Goal: Task Accomplishment & Management: Manage account settings

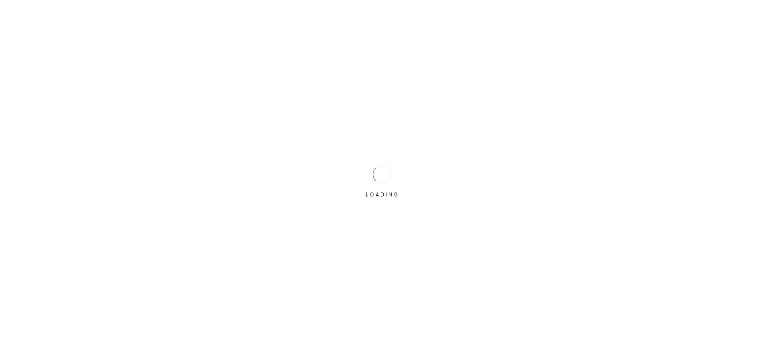
click at [372, 162] on div "LOADING" at bounding box center [382, 182] width 40 height 40
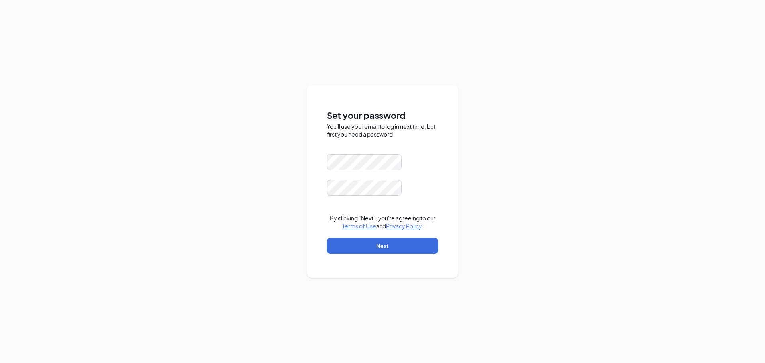
click at [522, 154] on div "Set your password You'll use your email to log in next time, but first you need…" at bounding box center [382, 181] width 765 height 363
drag, startPoint x: 572, startPoint y: 156, endPoint x: 463, endPoint y: 166, distance: 109.2
click at [571, 155] on div "Set your password You'll use your email to log in next time, but first you need…" at bounding box center [382, 181] width 765 height 363
drag, startPoint x: 471, startPoint y: 139, endPoint x: 466, endPoint y: 142, distance: 6.6
click at [469, 140] on div "Set your password You'll use your email to log in next time, but first you need…" at bounding box center [382, 181] width 765 height 363
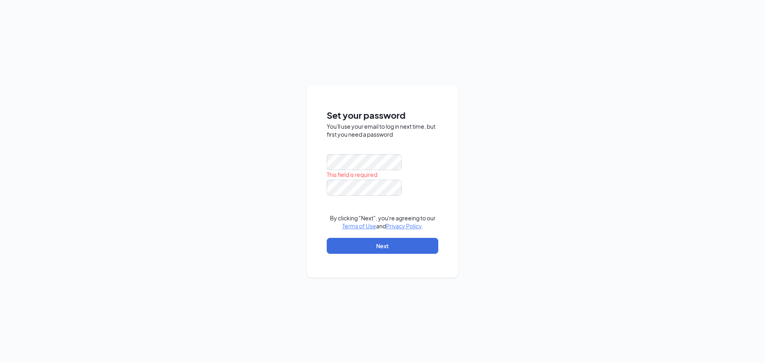
click at [362, 169] on div "This field is required" at bounding box center [383, 166] width 112 height 25
drag, startPoint x: 458, startPoint y: 145, endPoint x: 412, endPoint y: 162, distance: 48.5
click at [455, 147] on div "Set your password You'll use your email to log in next time, but first you need…" at bounding box center [382, 181] width 151 height 192
drag, startPoint x: 482, startPoint y: 140, endPoint x: 383, endPoint y: 152, distance: 99.9
click at [466, 145] on div "Set your password You'll use your email to log in next time, but first you need…" at bounding box center [382, 181] width 765 height 363
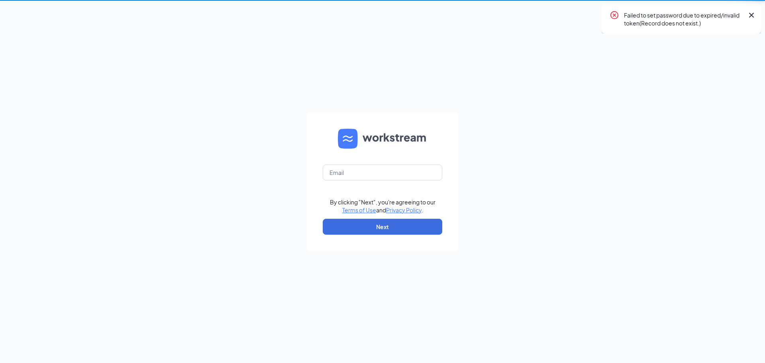
click at [456, 150] on form "By clicking "Next", you're agreeing to our Terms of Use and Privacy Policy . Ne…" at bounding box center [382, 182] width 151 height 138
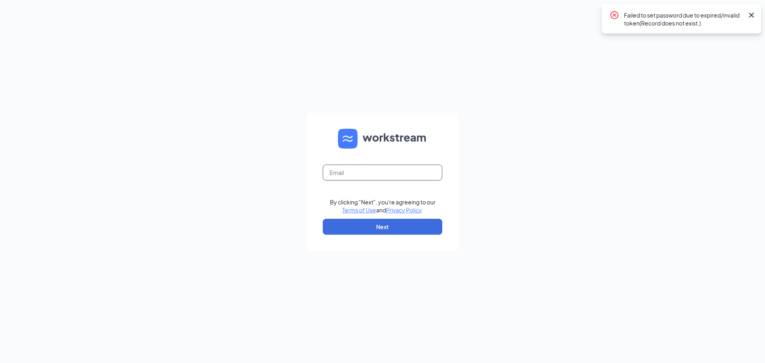
click at [350, 174] on input "text" at bounding box center [382, 172] width 119 height 16
type input "[EMAIL_ADDRESS][DOMAIN_NAME]"
click at [355, 225] on button "Next" at bounding box center [382, 227] width 119 height 16
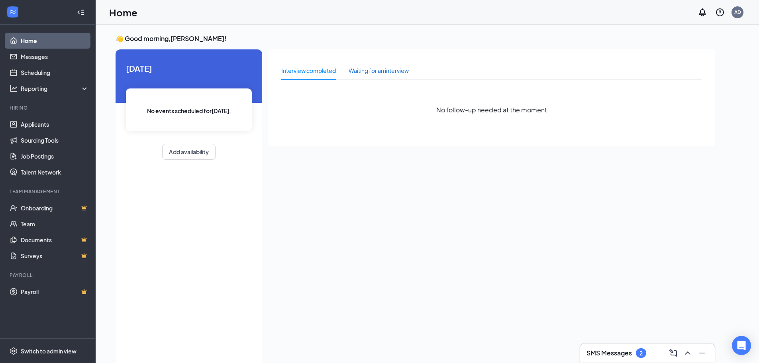
click at [375, 67] on div "Waiting for an interview" at bounding box center [378, 70] width 60 height 9
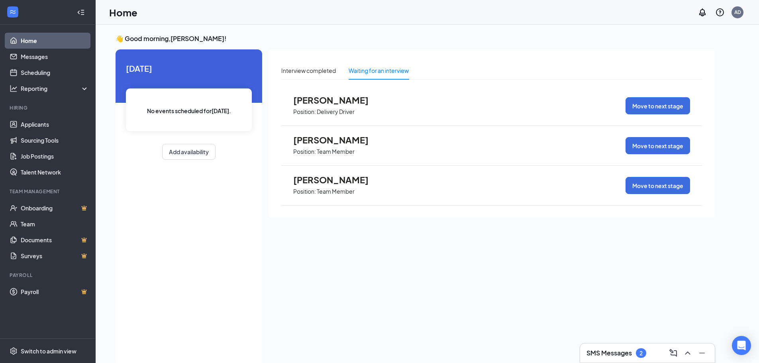
click at [317, 141] on span "Kaitlynn Asselin" at bounding box center [337, 140] width 88 height 10
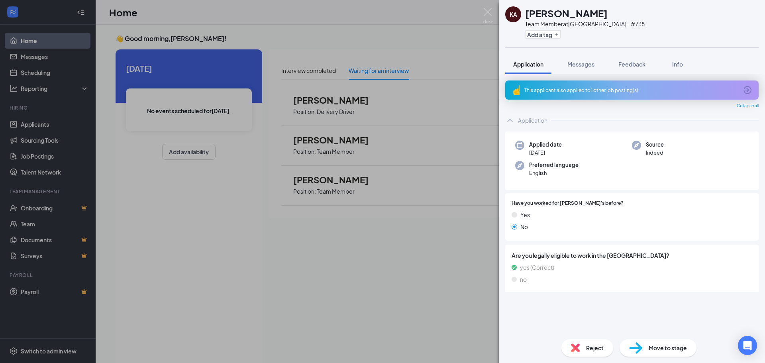
click at [353, 102] on div "KA Kaitlynn Asselin Team Member at Watertown - #738 Add a tag Application Messa…" at bounding box center [382, 181] width 765 height 363
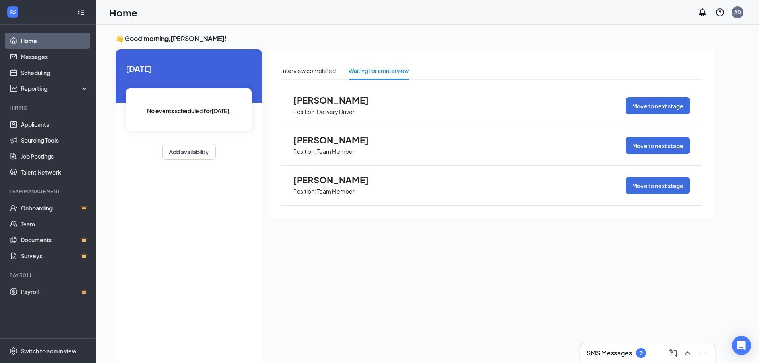
click at [354, 102] on span "JAMES SWEARINGEN" at bounding box center [337, 100] width 88 height 10
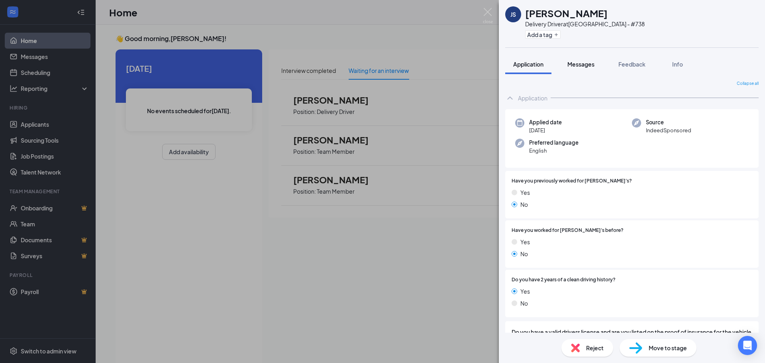
click at [587, 64] on span "Messages" at bounding box center [580, 64] width 27 height 7
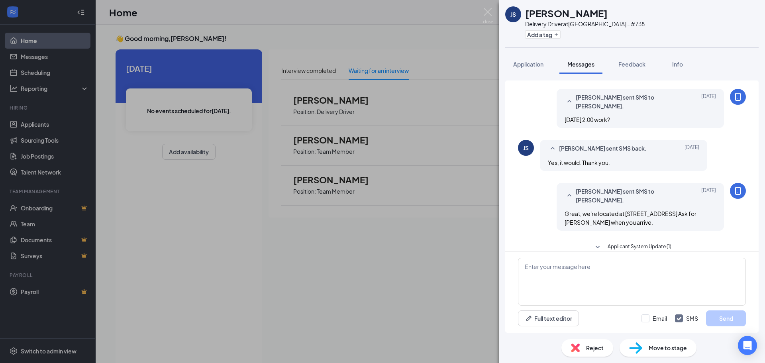
scroll to position [207, 0]
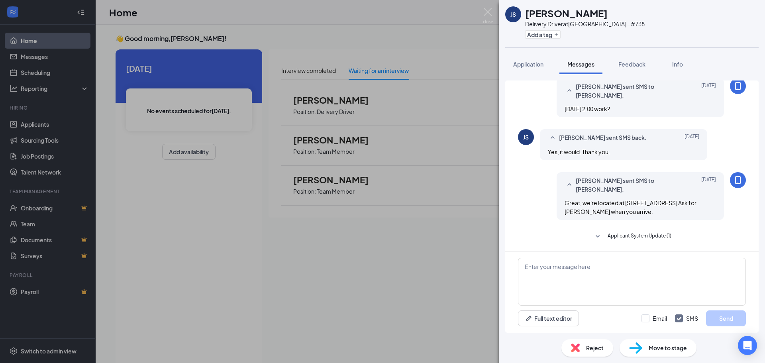
click at [654, 348] on span "Move to stage" at bounding box center [667, 347] width 38 height 9
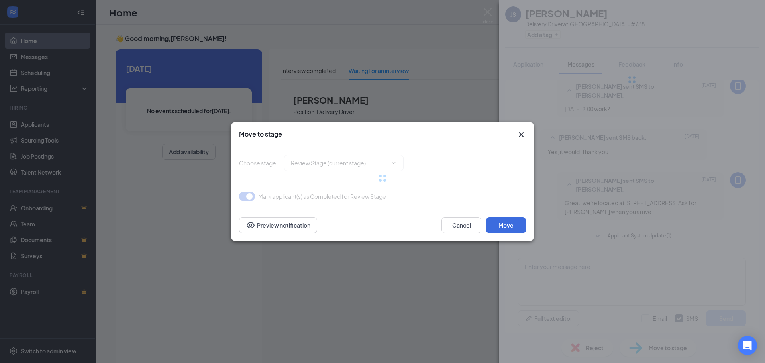
type input "Onsite Interview (next stage)"
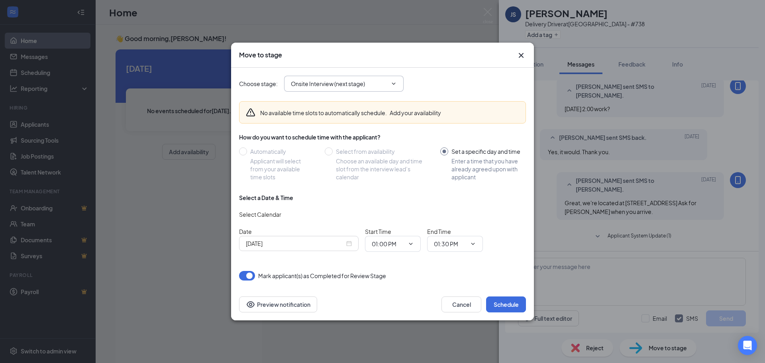
click at [390, 84] on icon "ChevronDown" at bounding box center [393, 83] width 6 height 6
click at [392, 84] on icon "ChevronDown" at bounding box center [393, 83] width 6 height 6
click at [393, 84] on icon "ChevronDown" at bounding box center [394, 83] width 4 height 2
click at [522, 56] on icon "Cross" at bounding box center [521, 56] width 10 height 10
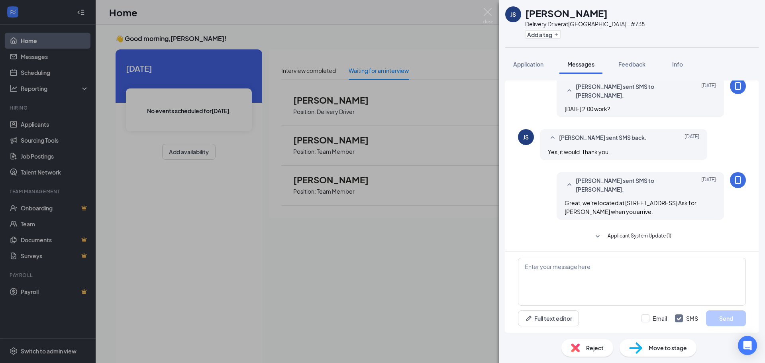
click at [434, 17] on div "JS JAMES SWEARINGEN Delivery Driver at Watertown - #738 Add a tag Application M…" at bounding box center [382, 181] width 765 height 363
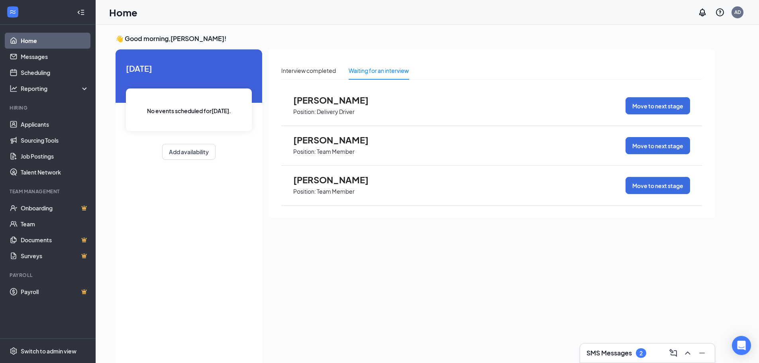
click at [375, 153] on span "Position: Team Member" at bounding box center [337, 151] width 88 height 12
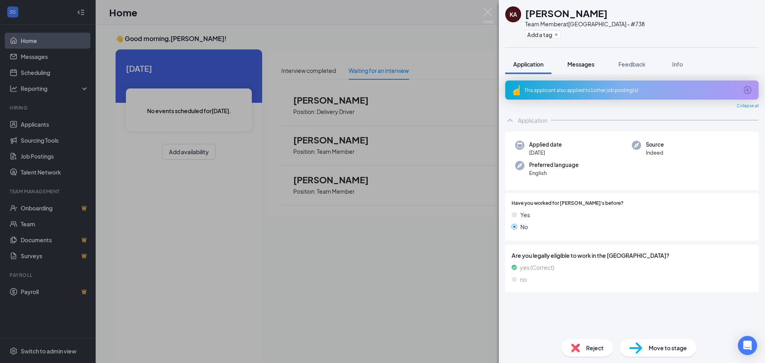
click at [578, 62] on span "Messages" at bounding box center [580, 64] width 27 height 7
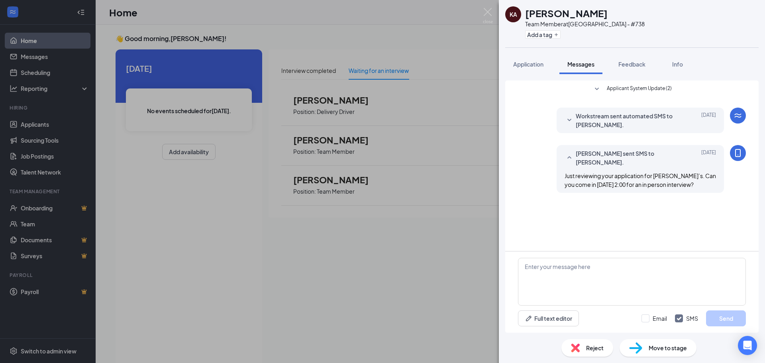
click at [397, 190] on div "KA Kaitlynn Asselin Team Member at Watertown - #738 Add a tag Application Messa…" at bounding box center [382, 181] width 765 height 363
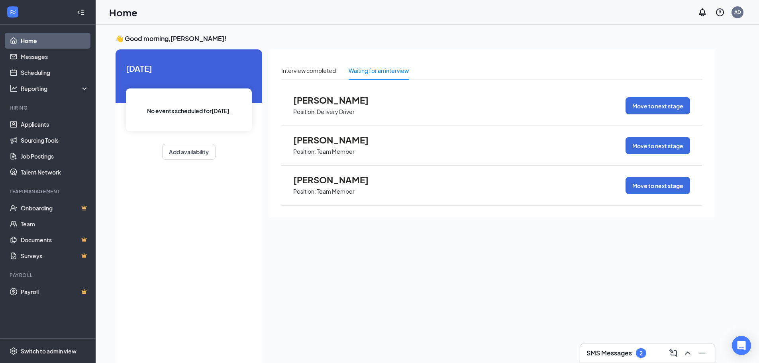
click at [393, 190] on div "Michael Torres Position: Team Member Move to next stage" at bounding box center [491, 186] width 421 height 40
click at [361, 188] on span "Position: Team Member" at bounding box center [337, 191] width 88 height 12
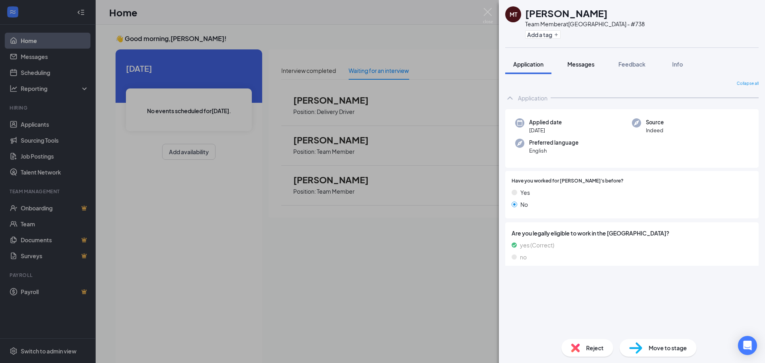
click at [587, 67] on span "Messages" at bounding box center [580, 64] width 27 height 7
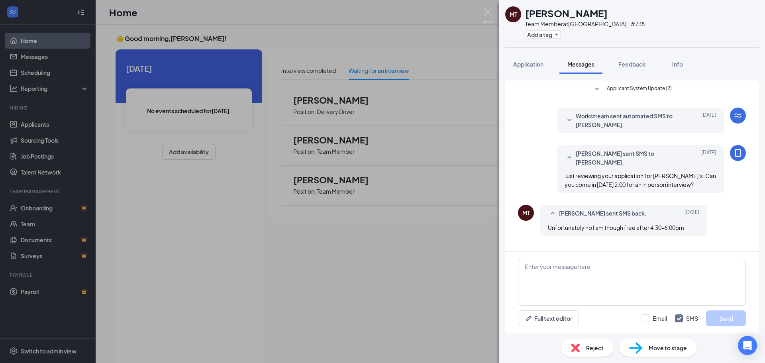
click at [384, 248] on div "MT Michael Torres Team Member at Watertown - #738 Add a tag Application Message…" at bounding box center [382, 181] width 765 height 363
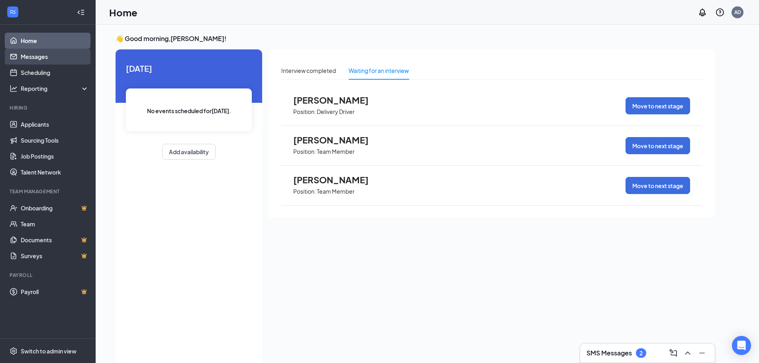
click at [42, 61] on link "Messages" at bounding box center [55, 57] width 68 height 16
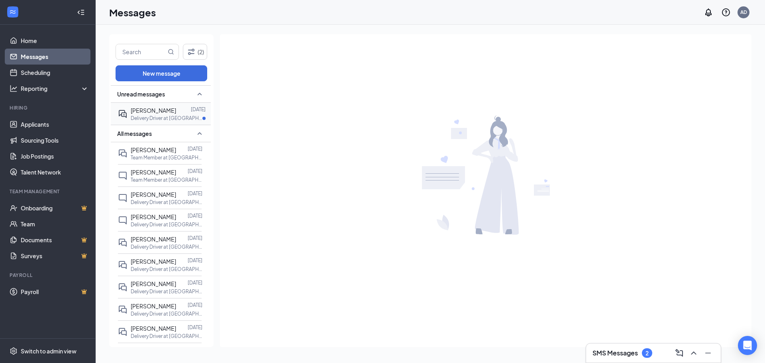
click at [159, 117] on p "Delivery Driver at Watertown - #738" at bounding box center [167, 118] width 72 height 7
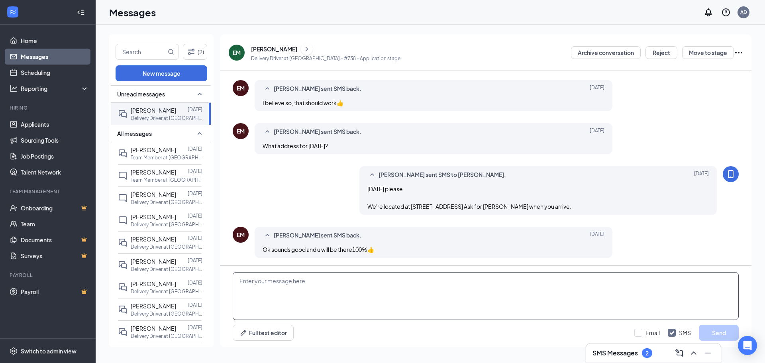
scroll to position [206, 0]
click at [157, 194] on span "Brooke Sawyer" at bounding box center [153, 194] width 45 height 7
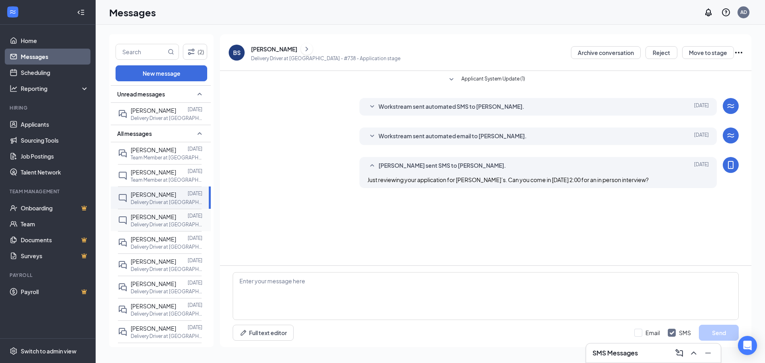
click at [156, 221] on div "Steven Moss" at bounding box center [153, 216] width 45 height 9
click at [155, 247] on p "Delivery Driver at Watertown - #738" at bounding box center [167, 246] width 72 height 7
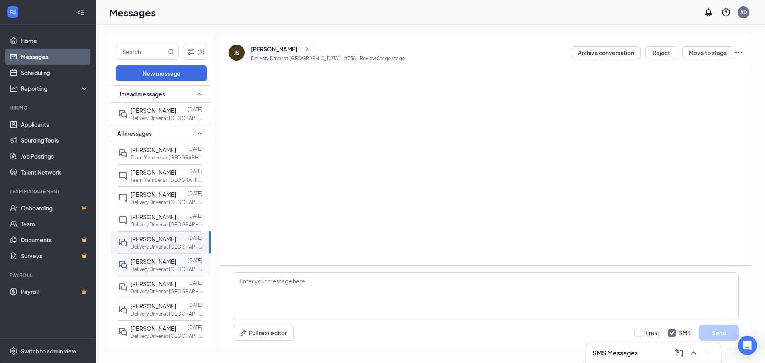
click at [159, 265] on div "Ronald Henderson" at bounding box center [153, 261] width 45 height 9
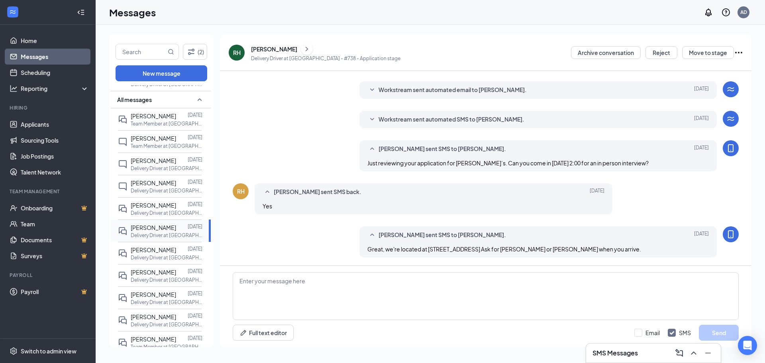
scroll to position [80, 0]
